Goal: Task Accomplishment & Management: Manage account settings

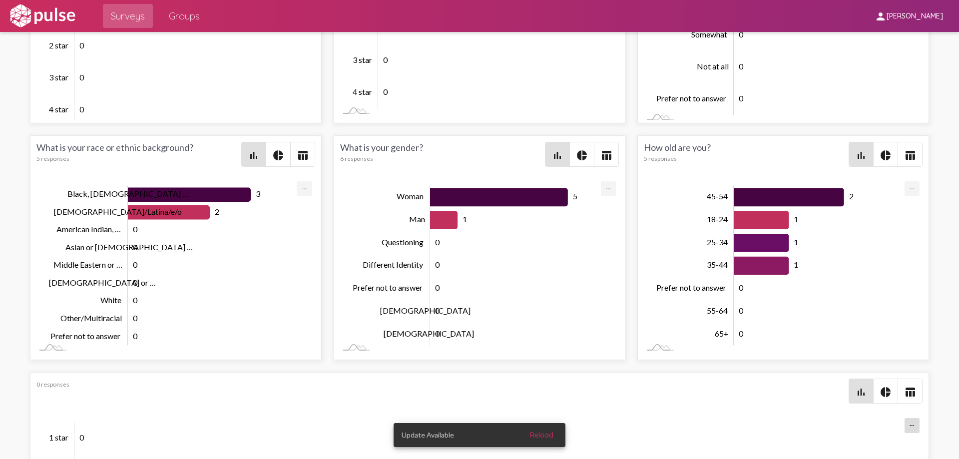
scroll to position [1823, 0]
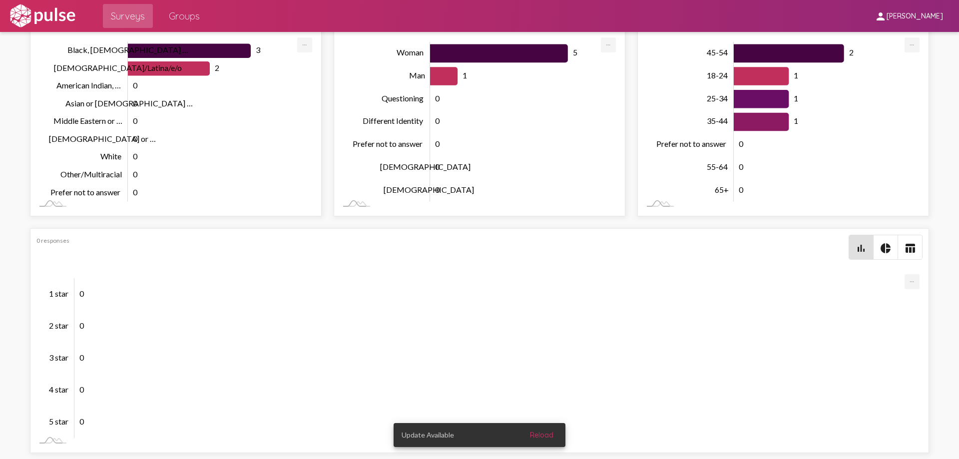
drag, startPoint x: 56, startPoint y: 242, endPoint x: 70, endPoint y: 241, distance: 14.0
click at [57, 242] on div "0 responses" at bounding box center [442, 240] width 812 height 7
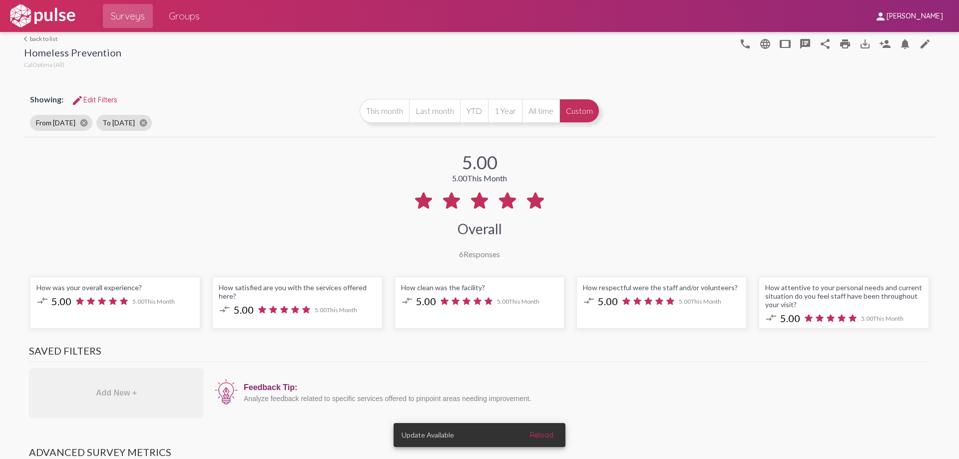
scroll to position [0, 0]
click at [43, 41] on link "arrow_back_ios back to list" at bounding box center [72, 39] width 97 height 7
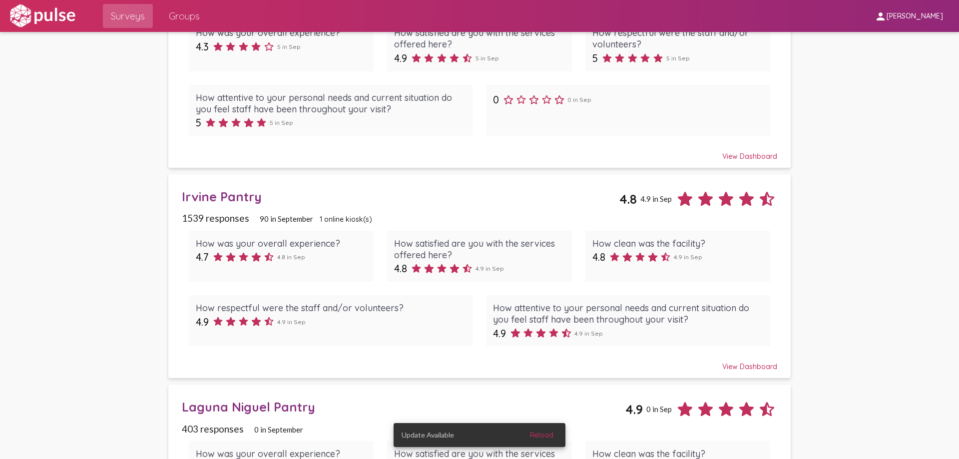
scroll to position [150, 0]
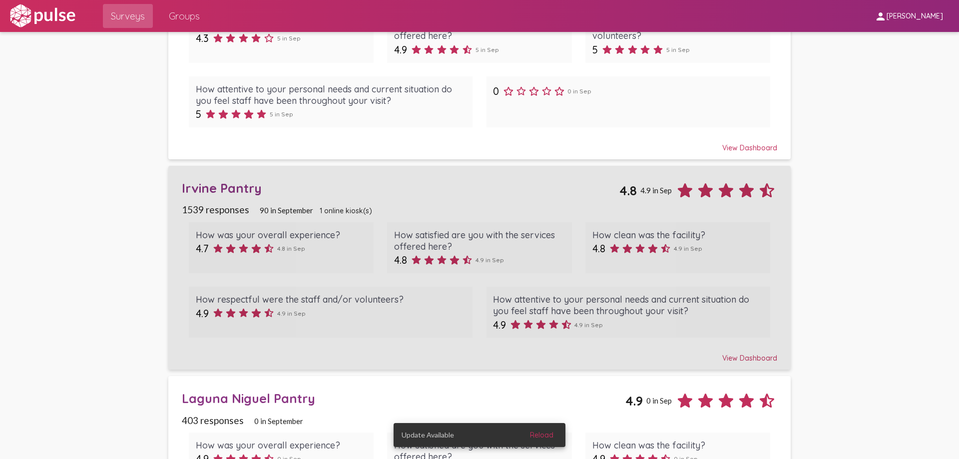
click at [225, 192] on div "Irvine Pantry" at bounding box center [400, 187] width 437 height 15
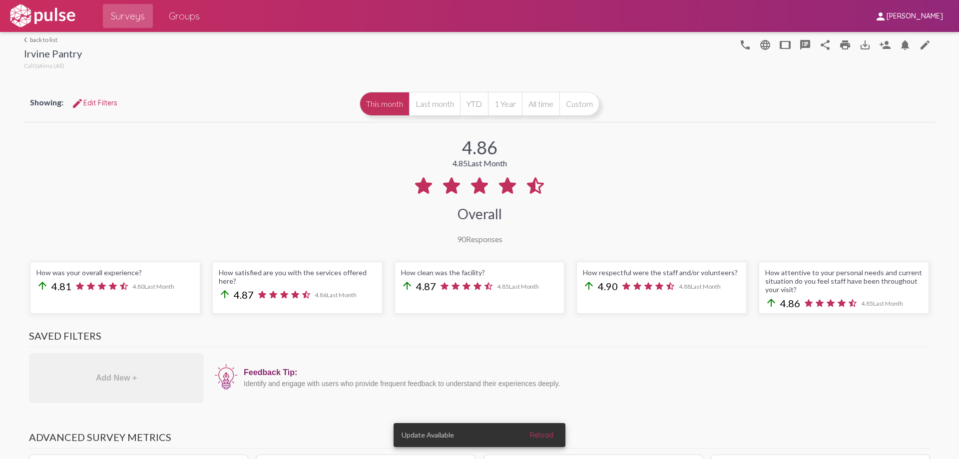
click at [938, 20] on span "[PERSON_NAME]" at bounding box center [914, 16] width 56 height 9
click at [809, 117] on div at bounding box center [479, 229] width 959 height 459
click at [882, 43] on mat-icon "person_add" at bounding box center [885, 45] width 12 height 12
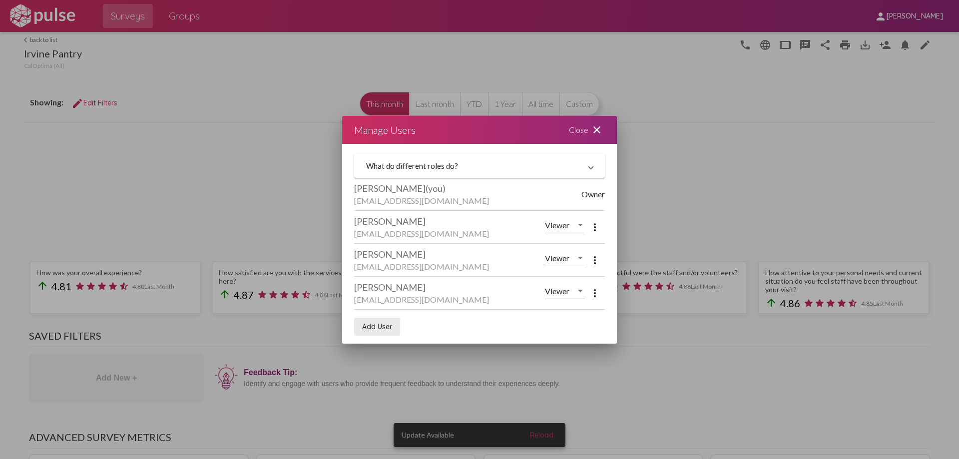
click at [383, 327] on span "Add User" at bounding box center [377, 326] width 30 height 9
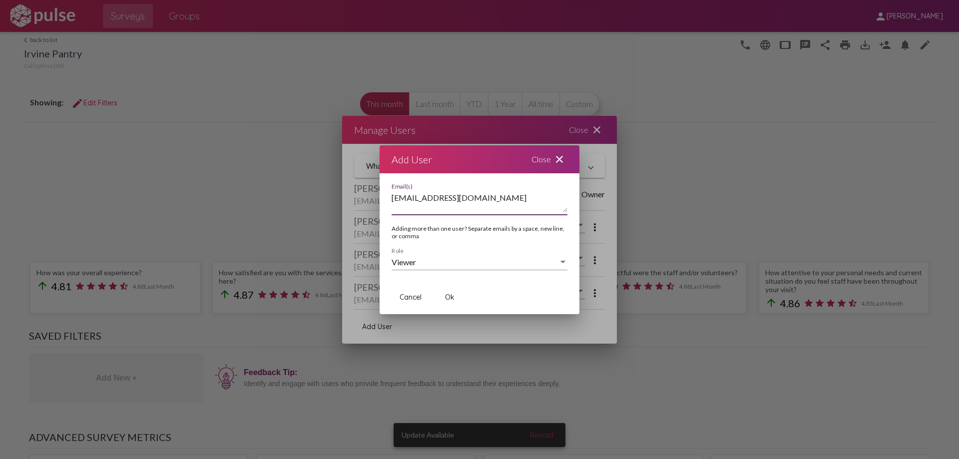
type textarea "[EMAIL_ADDRESS][DOMAIN_NAME]"
click at [452, 295] on span "Ok" at bounding box center [449, 297] width 9 height 9
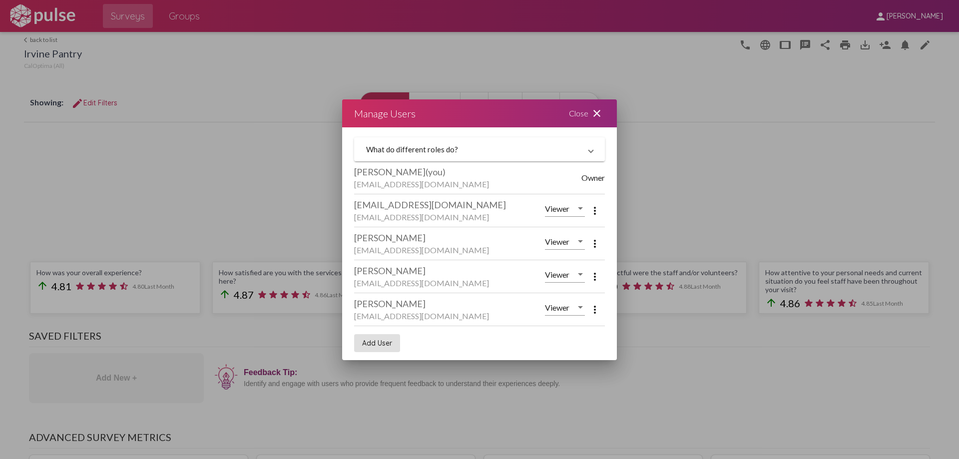
click at [594, 120] on div "Close close" at bounding box center [587, 113] width 60 height 28
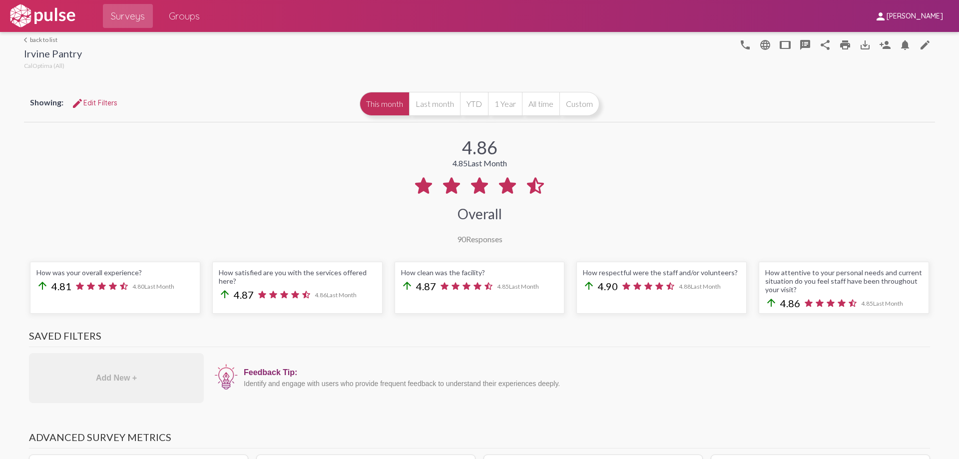
click at [675, 185] on div "4.86 4.85 Last Month Overall 90 Responses" at bounding box center [479, 183] width 911 height 119
